Goal: Complete application form: Complete application form

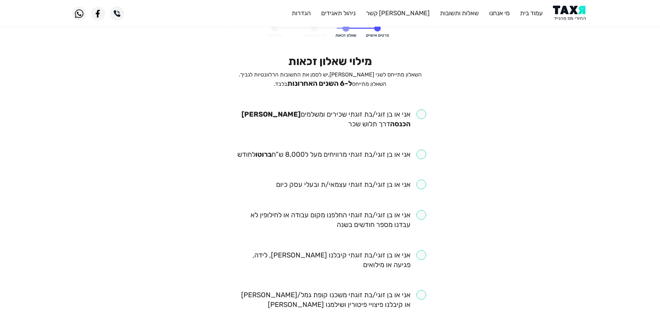
scroll to position [69, 0]
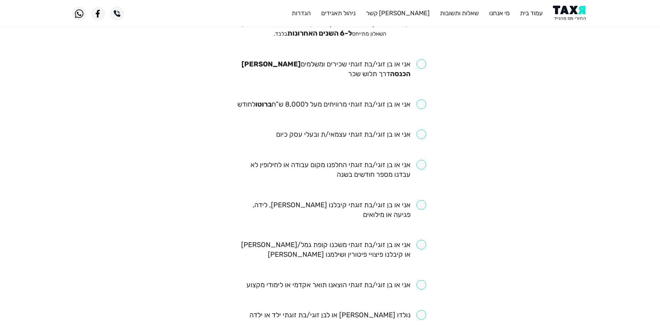
click at [423, 64] on input "checkbox" at bounding box center [330, 68] width 192 height 19
checkbox input "true"
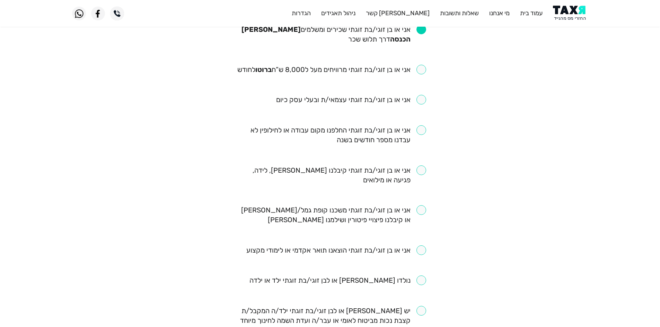
click at [413, 68] on input "checkbox" at bounding box center [331, 70] width 189 height 10
checkbox input "true"
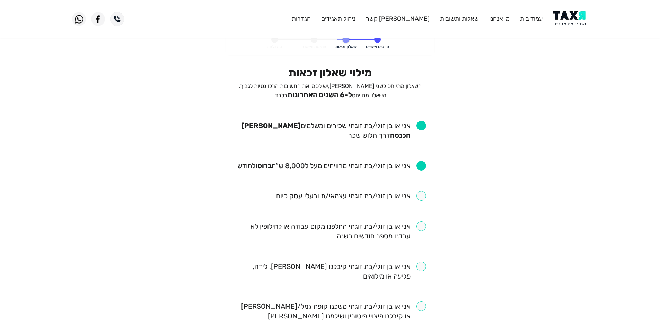
scroll to position [0, 0]
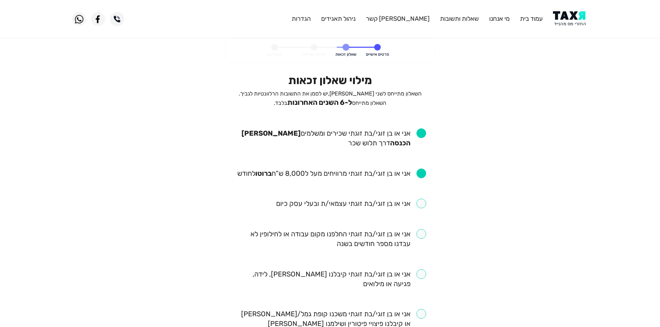
click at [295, 105] on span "השאלון מתייחס לשני [PERSON_NAME], יש לסמן את התשובות הרלוונטיות לגביך. השאלון מ…" at bounding box center [330, 98] width 183 height 16
click at [327, 101] on span "ל-6 השנים האחרונות" at bounding box center [319, 102] width 65 height 8
click at [349, 100] on span "ל-6 השנים האחרונות" at bounding box center [319, 102] width 65 height 8
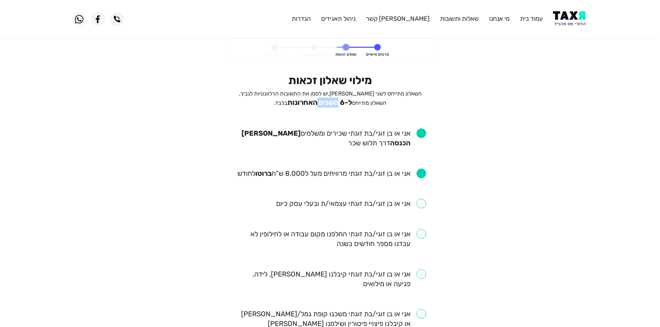
click at [349, 100] on span "ל-6 השנים האחרונות" at bounding box center [319, 102] width 65 height 8
click at [326, 101] on span "ל-6 השנים האחרונות" at bounding box center [319, 102] width 65 height 8
click at [341, 101] on span "ל-6 השנים האחרונות" at bounding box center [319, 102] width 65 height 8
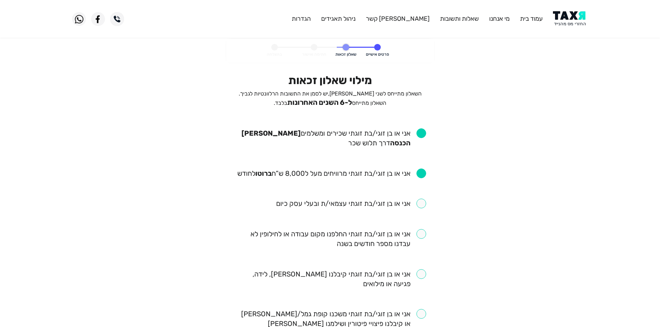
click at [324, 103] on span "ל-6 השנים האחרונות" at bounding box center [319, 102] width 65 height 8
click at [352, 100] on span "ל-6 השנים האחרונות" at bounding box center [319, 102] width 65 height 8
click at [352, 102] on span "ל-6 השנים האחרונות" at bounding box center [319, 102] width 65 height 8
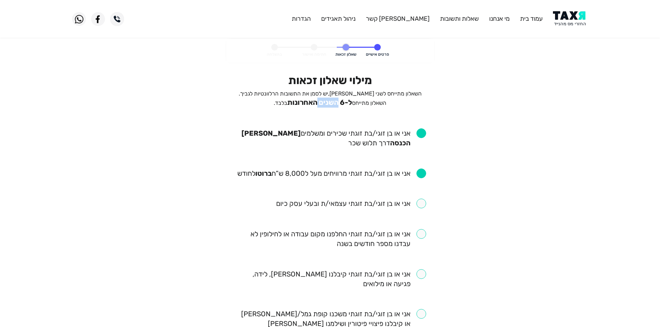
click at [352, 102] on span "ל-6 השנים האחרונות" at bounding box center [319, 102] width 65 height 8
click at [316, 97] on span "השאלון מתייחס לשני [PERSON_NAME], יש לסמן את התשובות הרלוונטיות לגביך. השאלון מ…" at bounding box center [330, 98] width 183 height 16
click at [310, 105] on span "ל-6 השנים האחרונות" at bounding box center [319, 102] width 65 height 8
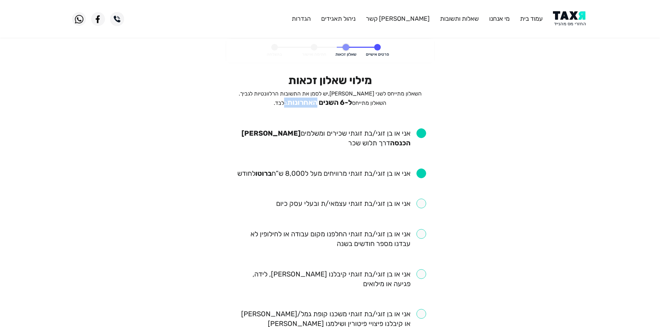
click at [304, 102] on span "ל-6 השנים האחרונות" at bounding box center [319, 102] width 65 height 8
click at [302, 102] on span "השאלון מתייחס לשני [PERSON_NAME], יש לסמן את התשובות הרלוונטיות לגביך. השאלון מ…" at bounding box center [330, 98] width 183 height 16
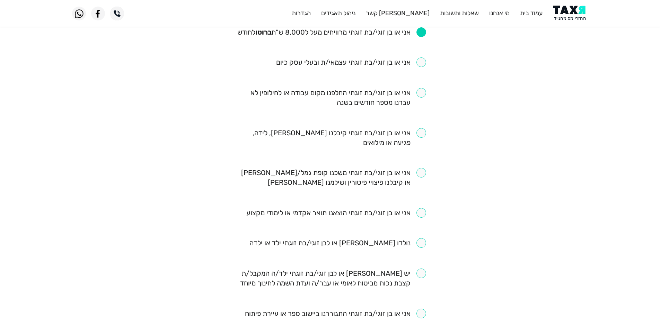
scroll to position [104, 0]
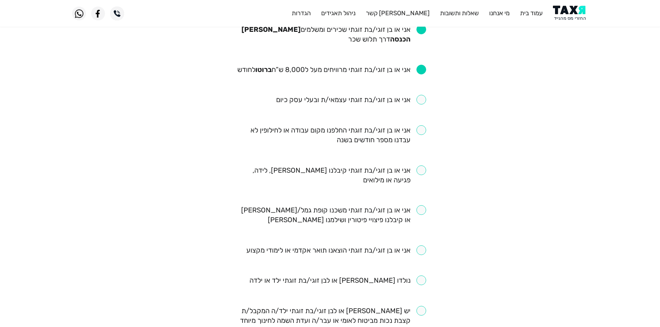
click at [426, 132] on div "מילוי שאלון זכאות השאלון מתייחס לשני [PERSON_NAME], יש לסמן את התשובות הרלוונטי…" at bounding box center [330, 273] width 202 height 606
click at [423, 129] on input "checkbox" at bounding box center [330, 134] width 192 height 19
checkbox input "true"
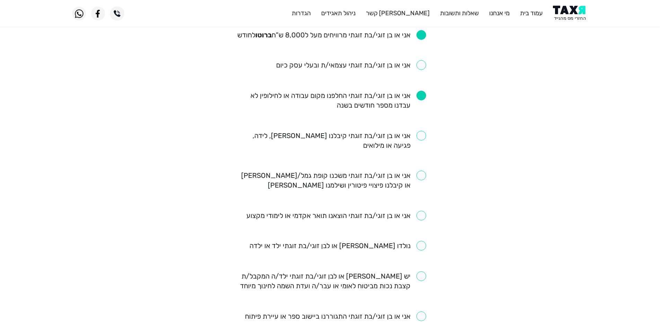
click at [415, 137] on input "checkbox" at bounding box center [330, 140] width 192 height 19
checkbox input "true"
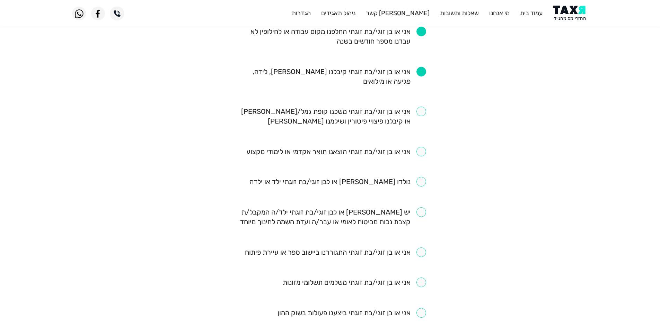
scroll to position [163, 0]
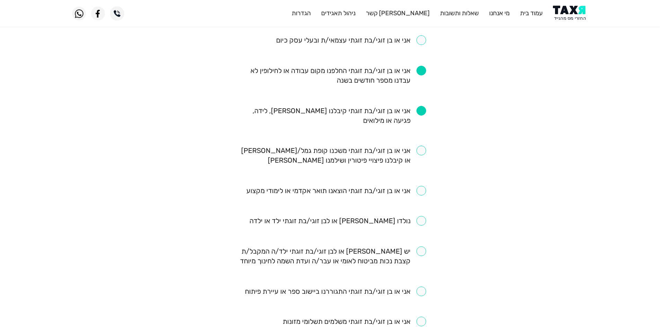
click at [419, 151] on input "checkbox" at bounding box center [330, 155] width 192 height 19
click at [380, 149] on input "checkbox" at bounding box center [330, 155] width 192 height 19
checkbox input "false"
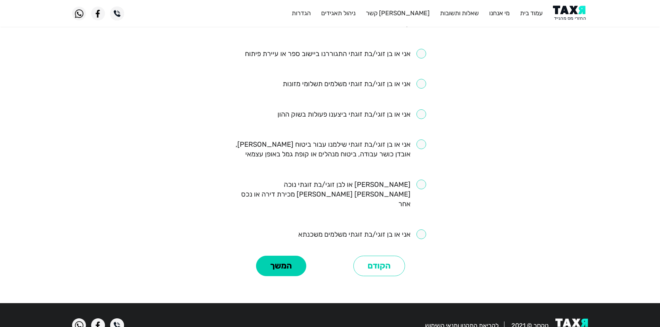
scroll to position [413, 0]
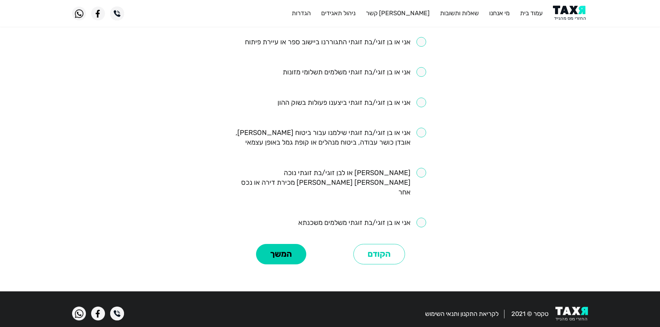
click at [421, 218] on input "checkbox" at bounding box center [362, 223] width 128 height 10
checkbox input "true"
click at [419, 132] on input "checkbox" at bounding box center [330, 137] width 192 height 19
checkbox input "true"
click at [297, 242] on div "המשך" at bounding box center [281, 254] width 98 height 25
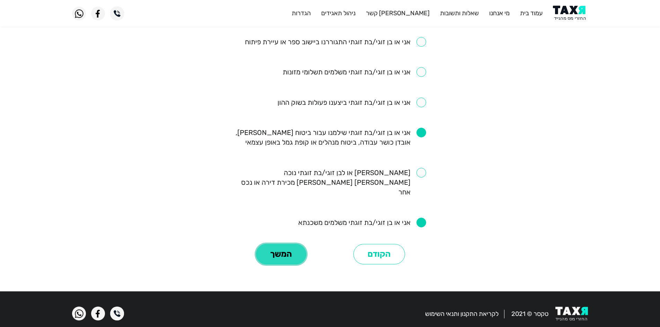
click at [293, 244] on button "המשך" at bounding box center [281, 254] width 50 height 21
